Goal: Task Accomplishment & Management: Use online tool/utility

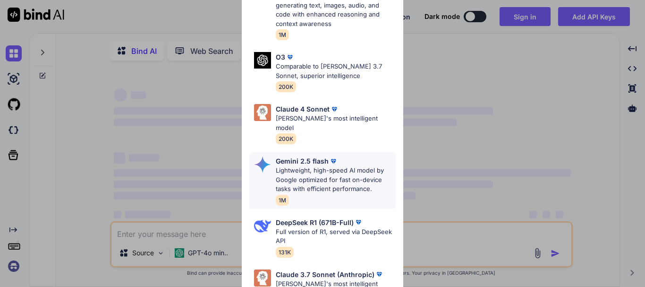
type textarea "x"
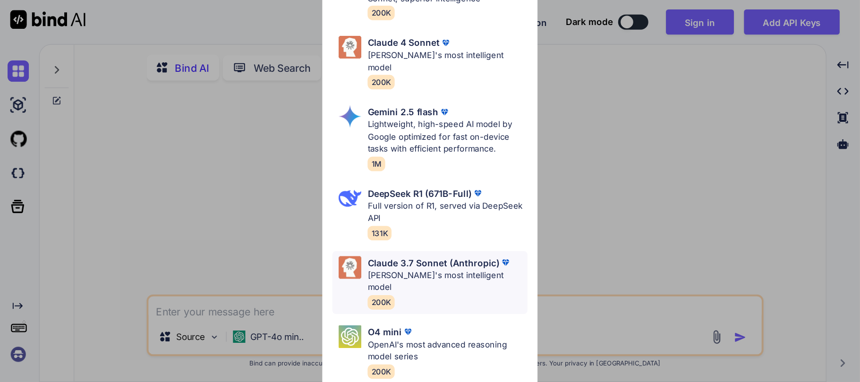
scroll to position [151, 0]
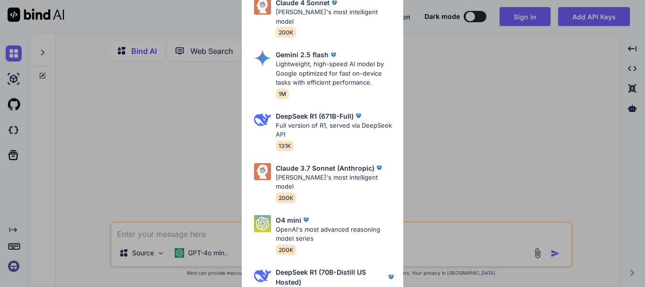
click at [122, 144] on div "Ultra Models Gemini 2.5 Pro Google's advanced multimodal AI model capable of un…" at bounding box center [322, 143] width 645 height 287
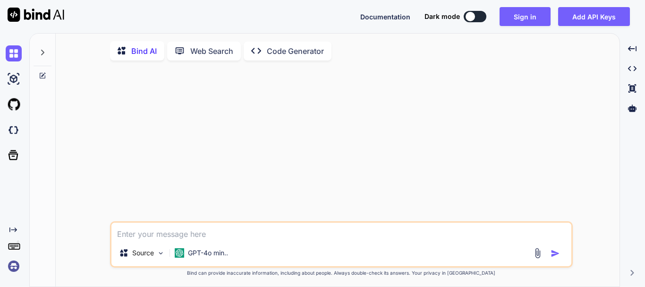
click at [9, 272] on img at bounding box center [14, 266] width 16 height 16
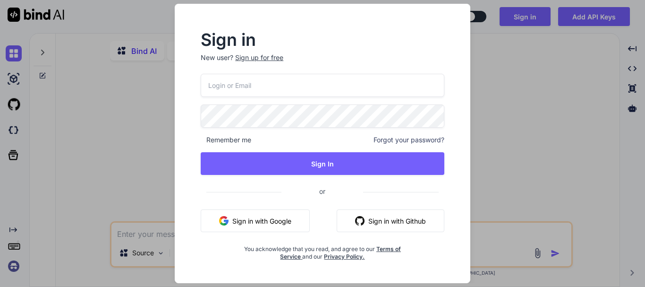
type input "[EMAIL_ADDRESS][DOMAIN_NAME]"
click at [16, 264] on div "Sign in New user? Sign up for free [EMAIL_ADDRESS][DOMAIN_NAME] Remember me For…" at bounding box center [322, 143] width 645 height 287
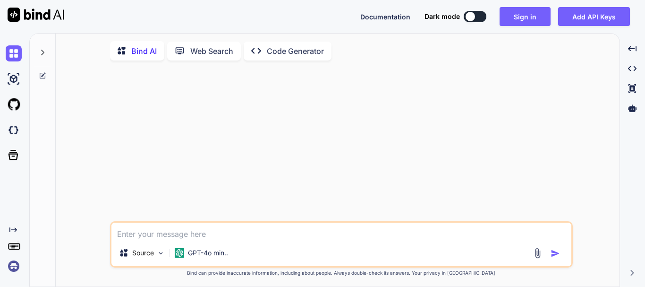
click at [16, 263] on img at bounding box center [14, 266] width 16 height 16
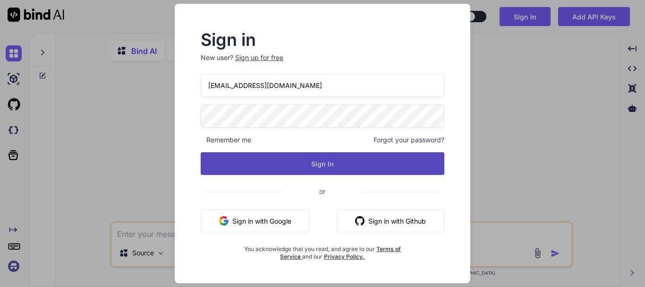
click at [311, 161] on button "Sign In" at bounding box center [323, 163] width 244 height 23
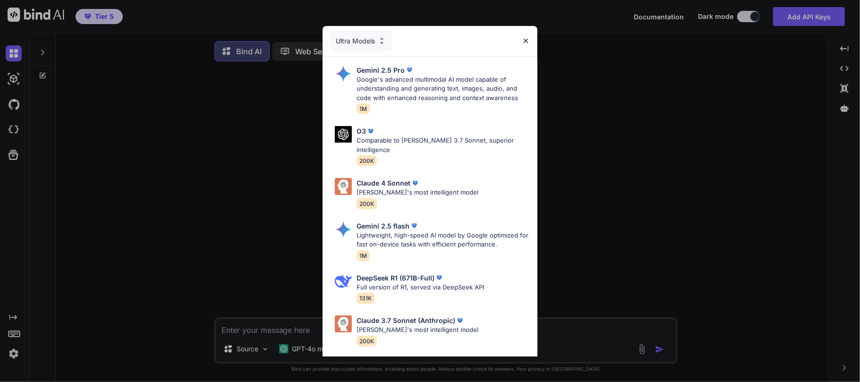
click at [347, 32] on div "Ultra Models" at bounding box center [360, 41] width 61 height 21
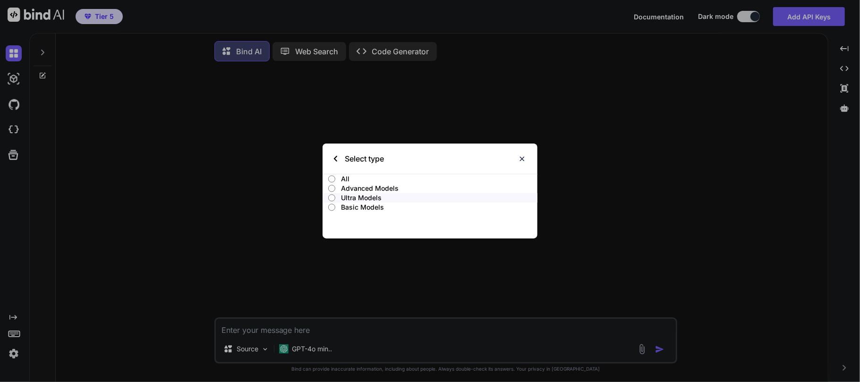
click at [365, 189] on p "Advanced Models" at bounding box center [439, 188] width 197 height 9
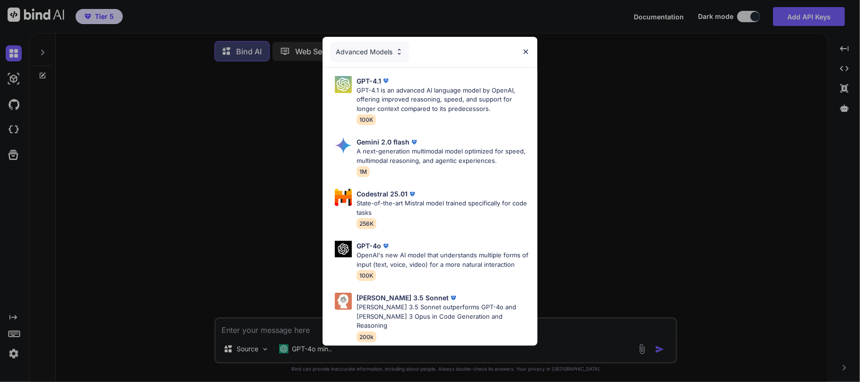
click at [382, 53] on div "Advanced Models" at bounding box center [369, 52] width 79 height 21
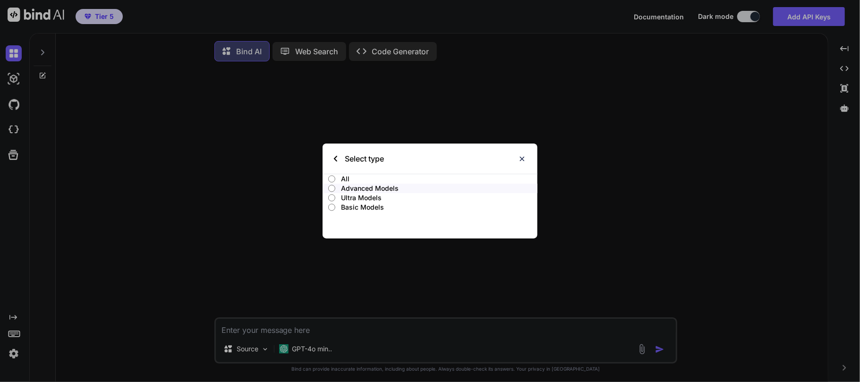
click at [368, 197] on p "Ultra Models" at bounding box center [439, 197] width 197 height 9
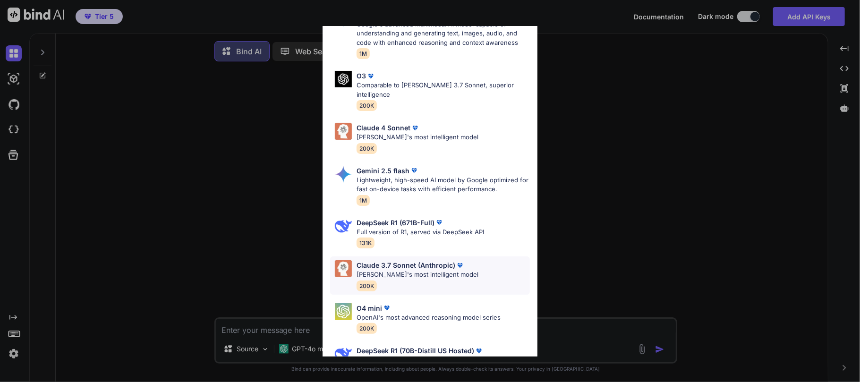
scroll to position [89, 0]
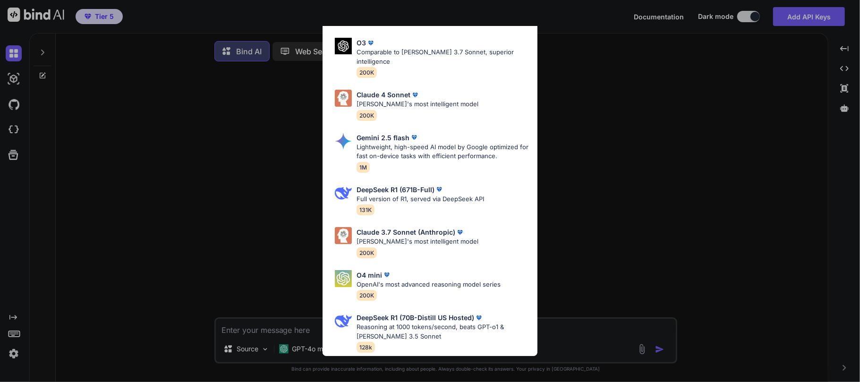
click at [645, 178] on div "Ultra Models Gemini 2.5 Pro Google's advanced multimodal AI model capable of un…" at bounding box center [430, 191] width 860 height 382
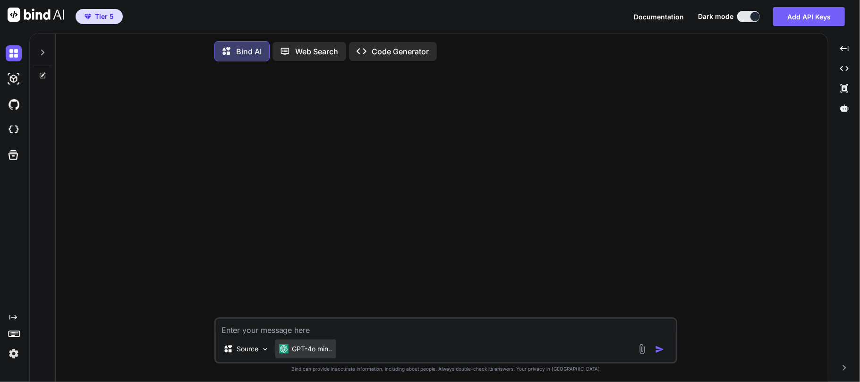
click at [305, 286] on p "GPT-4o min.." at bounding box center [312, 348] width 40 height 9
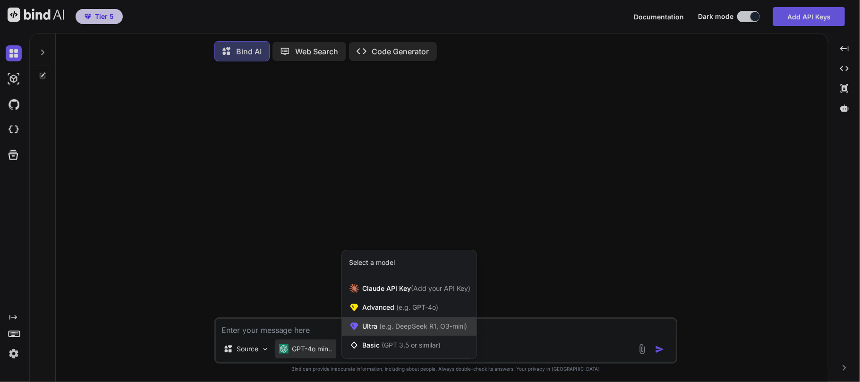
click at [406, 286] on span "(e.g. DeepSeek R1, O3-mini)" at bounding box center [423, 326] width 90 height 8
type textarea "x"
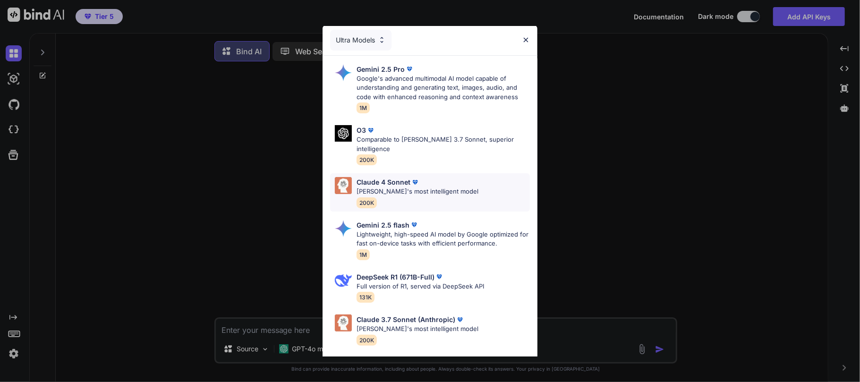
scroll to position [0, 0]
